Goal: Task Accomplishment & Management: Use online tool/utility

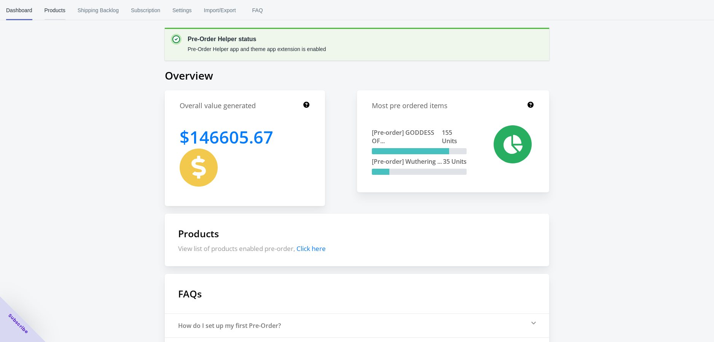
click at [49, 11] on span "Products" at bounding box center [55, 10] width 21 height 20
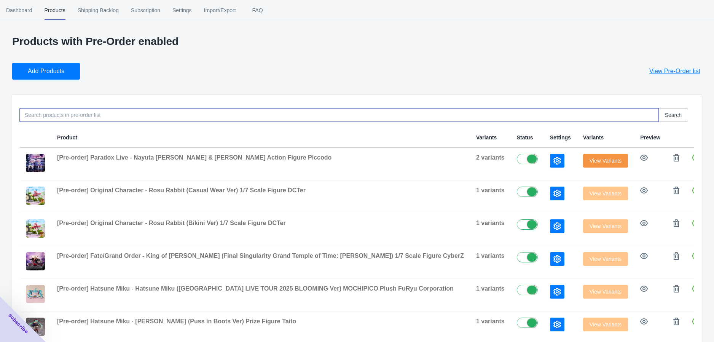
click at [572, 115] on input at bounding box center [339, 115] width 639 height 14
click at [64, 70] on button "Add Products" at bounding box center [46, 71] width 68 height 17
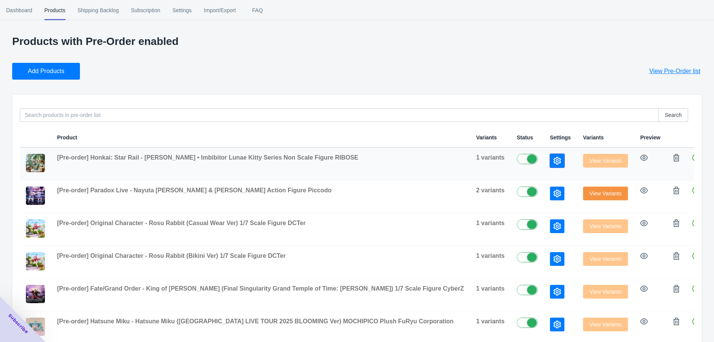
click at [550, 164] on button "button" at bounding box center [557, 161] width 14 height 14
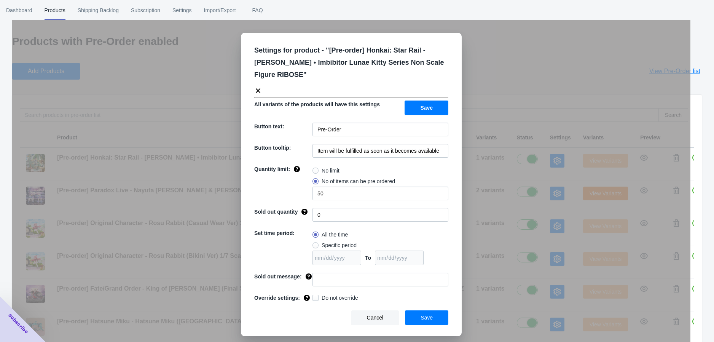
click at [316, 242] on span at bounding box center [316, 245] width 6 height 6
click at [315, 243] on input "Specific period" at bounding box center [315, 243] width 0 height 0
radio input "true"
click at [353, 251] on input "date" at bounding box center [337, 258] width 49 height 14
type input "[DATE]"
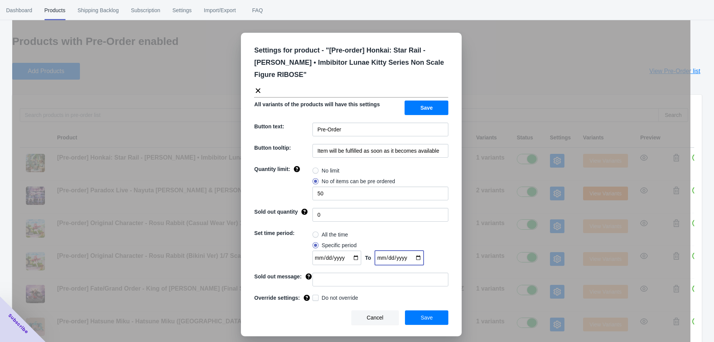
click at [414, 251] on input "date" at bounding box center [399, 258] width 49 height 14
type input "[DATE]"
click at [421, 310] on button "Save" at bounding box center [426, 317] width 43 height 14
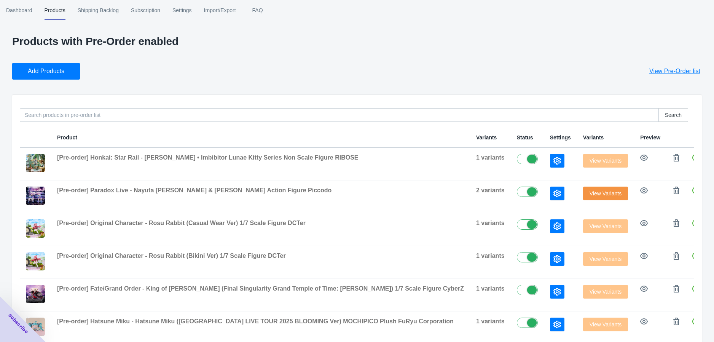
click at [423, 67] on div "Add Products View Pre-Order list" at bounding box center [354, 68] width 696 height 23
click at [550, 163] on button "button" at bounding box center [557, 161] width 14 height 14
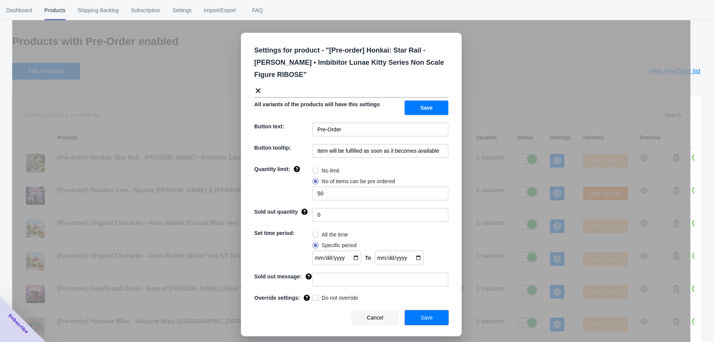
click at [437, 310] on button "Save" at bounding box center [426, 317] width 43 height 14
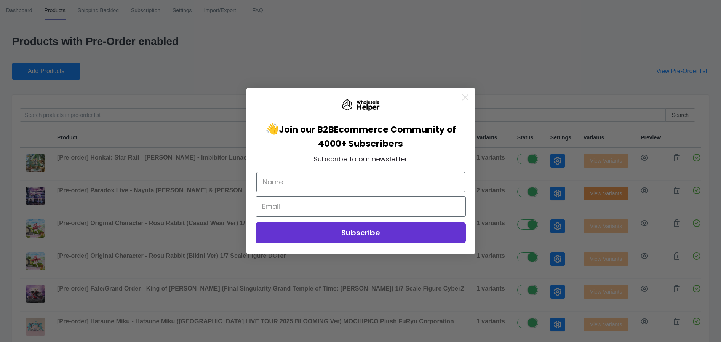
click at [463, 98] on icon "Close dialog" at bounding box center [465, 97] width 13 height 13
